Goal: Information Seeking & Learning: Learn about a topic

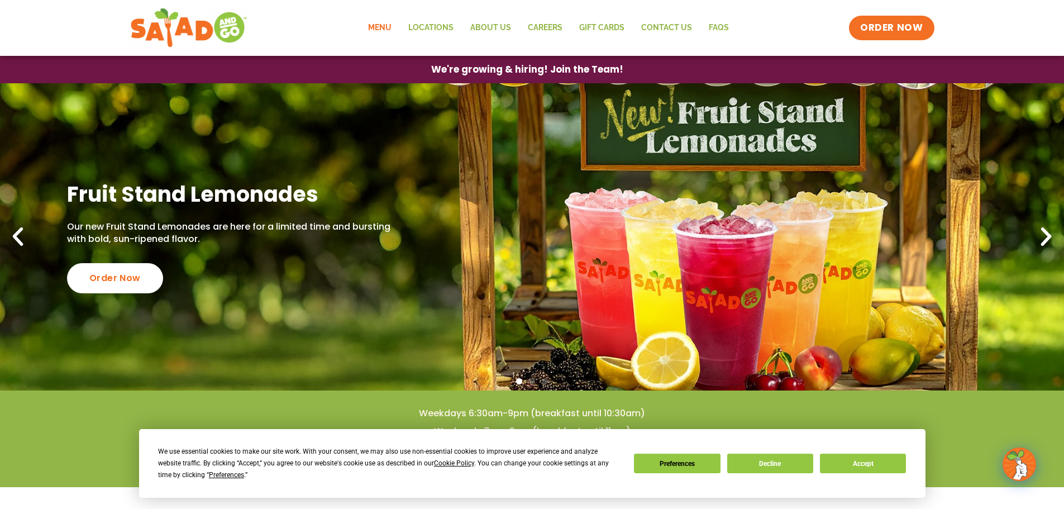
click at [379, 27] on link "Menu" at bounding box center [380, 28] width 40 height 26
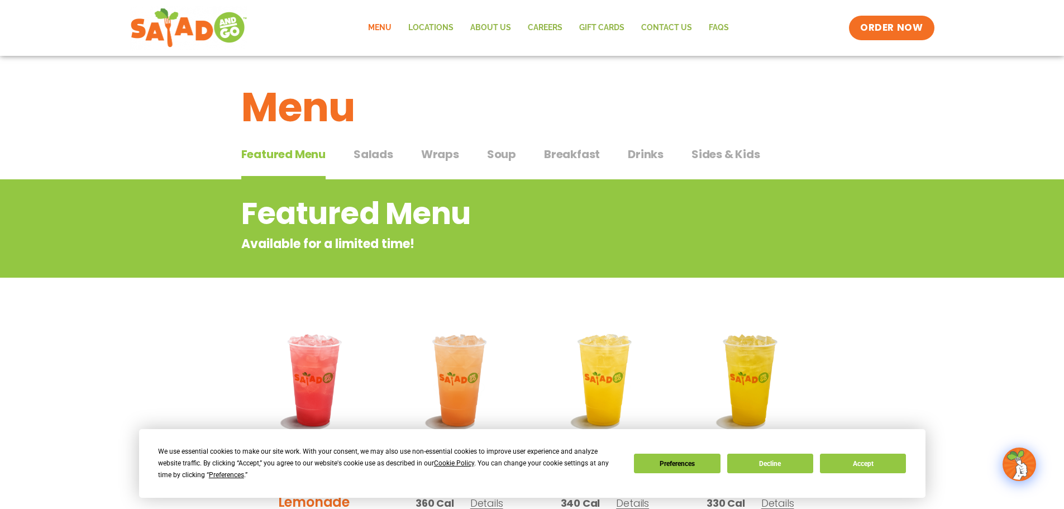
click at [373, 153] on span "Salads" at bounding box center [374, 154] width 40 height 17
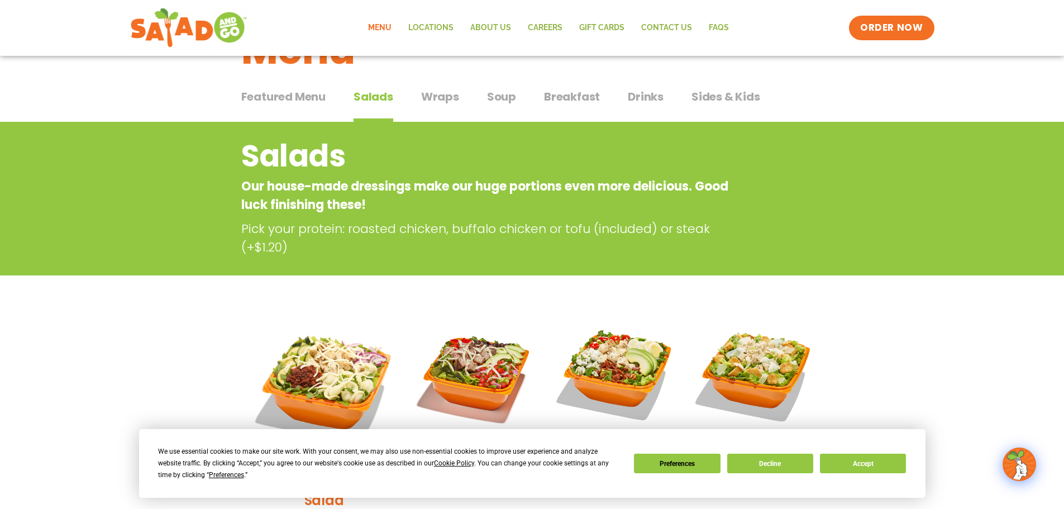
scroll to position [223, 0]
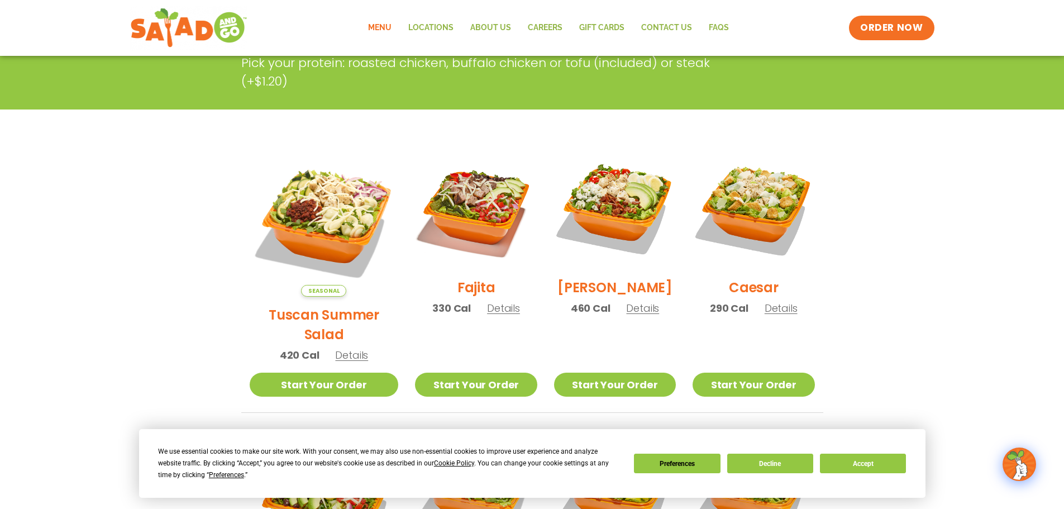
click at [752, 289] on h2 "Caesar" at bounding box center [754, 288] width 50 height 20
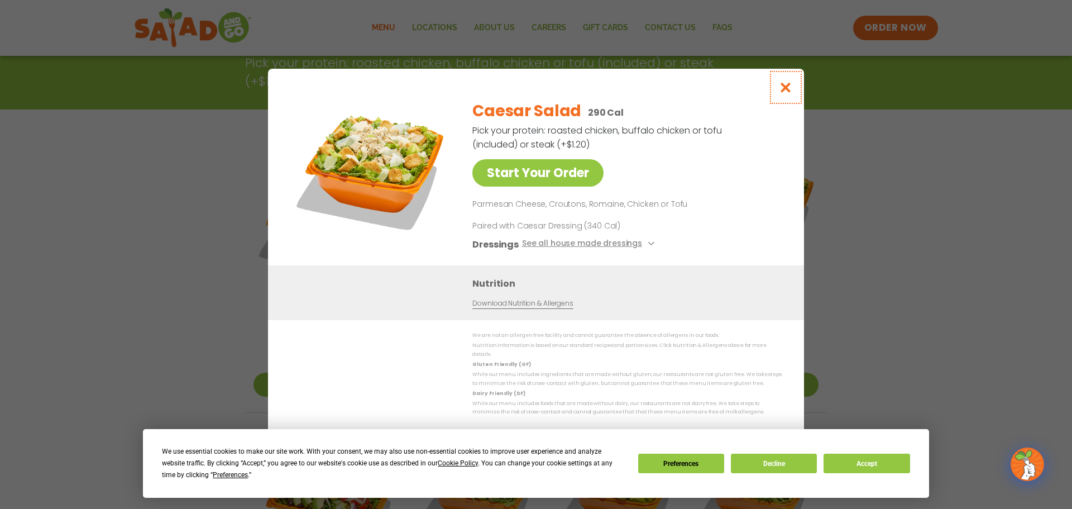
click at [787, 88] on icon "Close modal" at bounding box center [786, 88] width 14 height 12
